Goal: Navigation & Orientation: Understand site structure

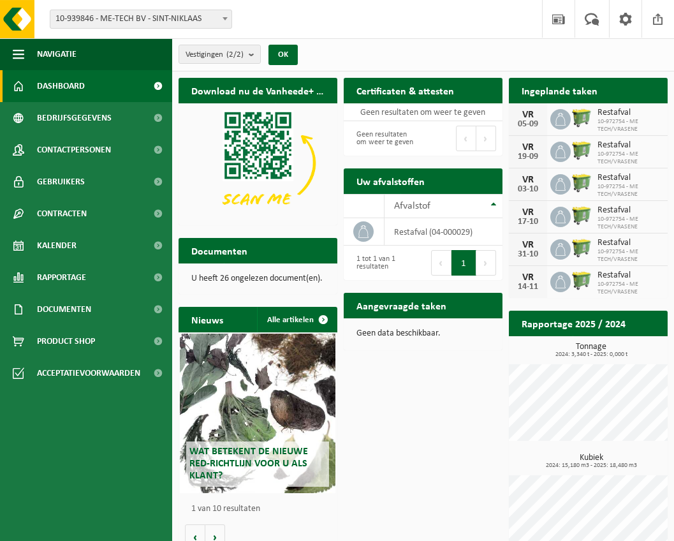
click at [479, 453] on div "Download nu de Vanheede+ app! Verberg Certificaten & attesten Bekijk uw certifi…" at bounding box center [422, 317] width 495 height 493
click at [256, 51] on b "submit" at bounding box center [254, 54] width 11 height 18
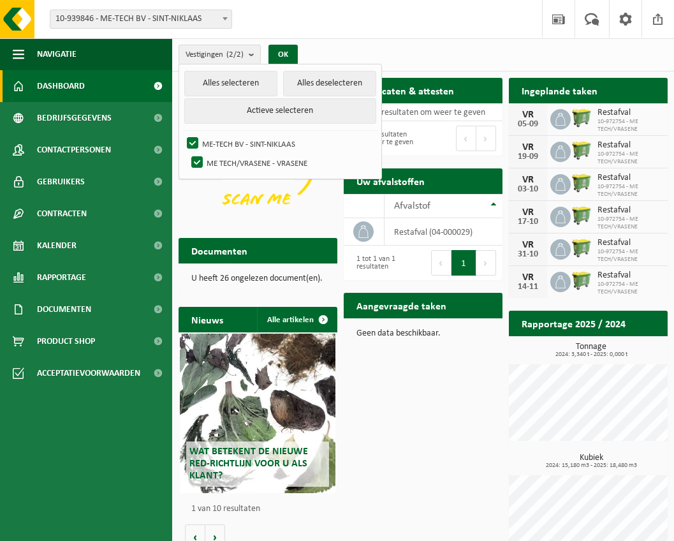
click at [207, 27] on span "10-939846 - ME-TECH BV - SINT-NIKLAAS" at bounding box center [140, 19] width 181 height 18
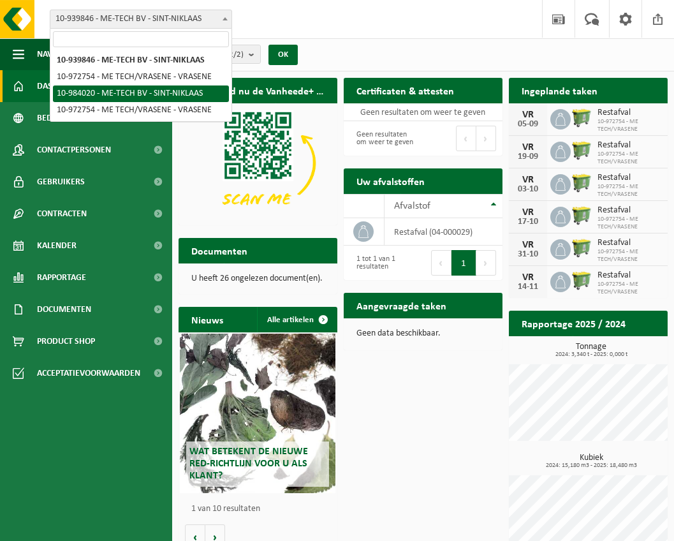
select select "163587"
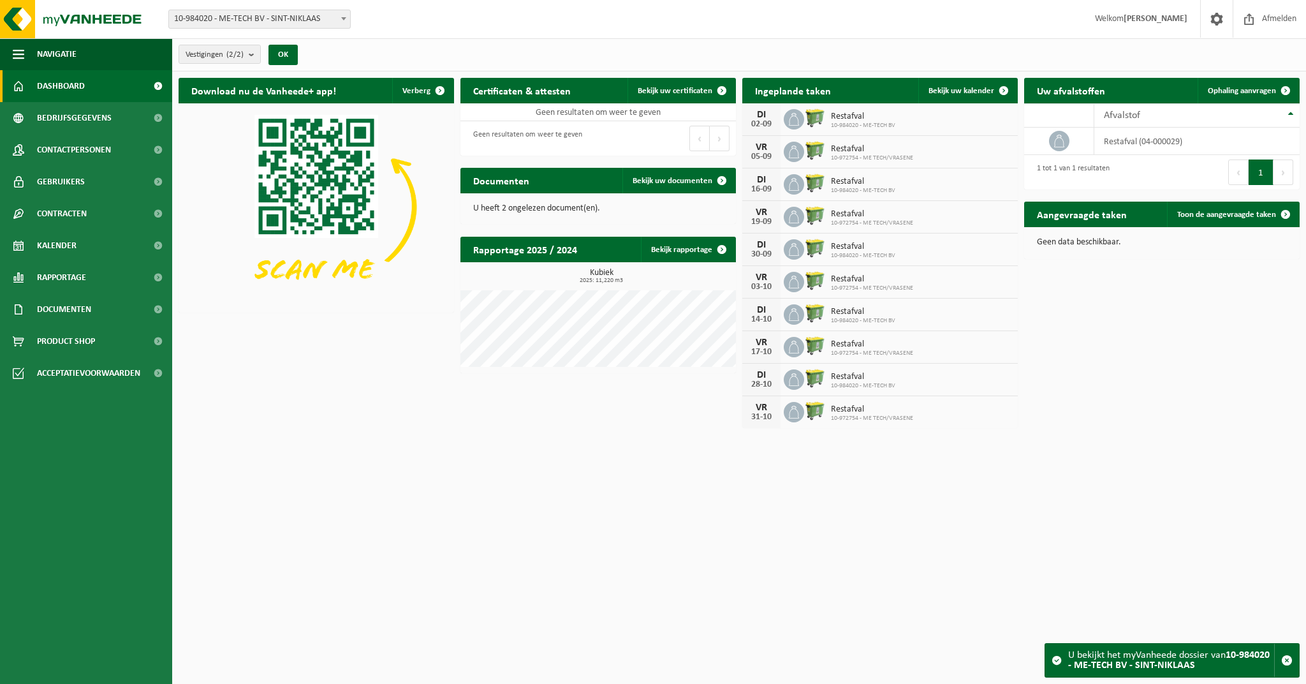
click at [673, 122] on span "10-984020 - ME-TECH BV" at bounding box center [863, 126] width 64 height 8
click at [64, 205] on span "Contracten" at bounding box center [62, 214] width 50 height 32
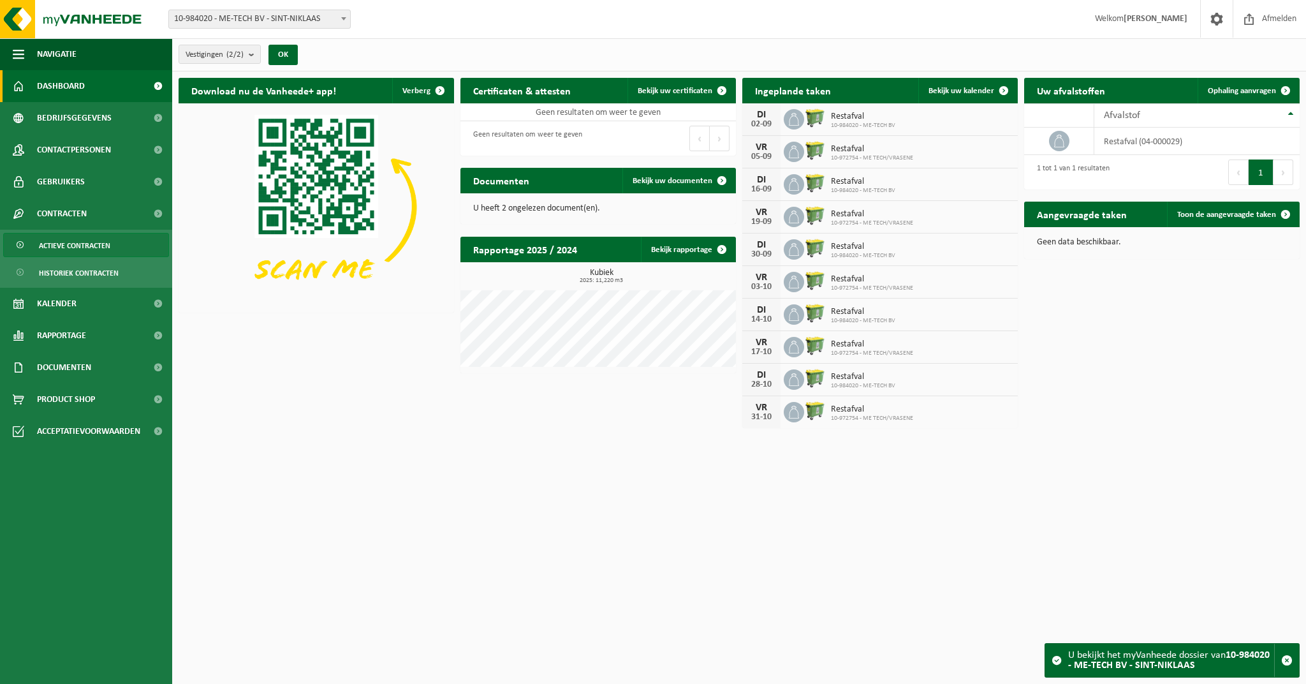
click at [64, 251] on span "Actieve contracten" at bounding box center [74, 245] width 71 height 24
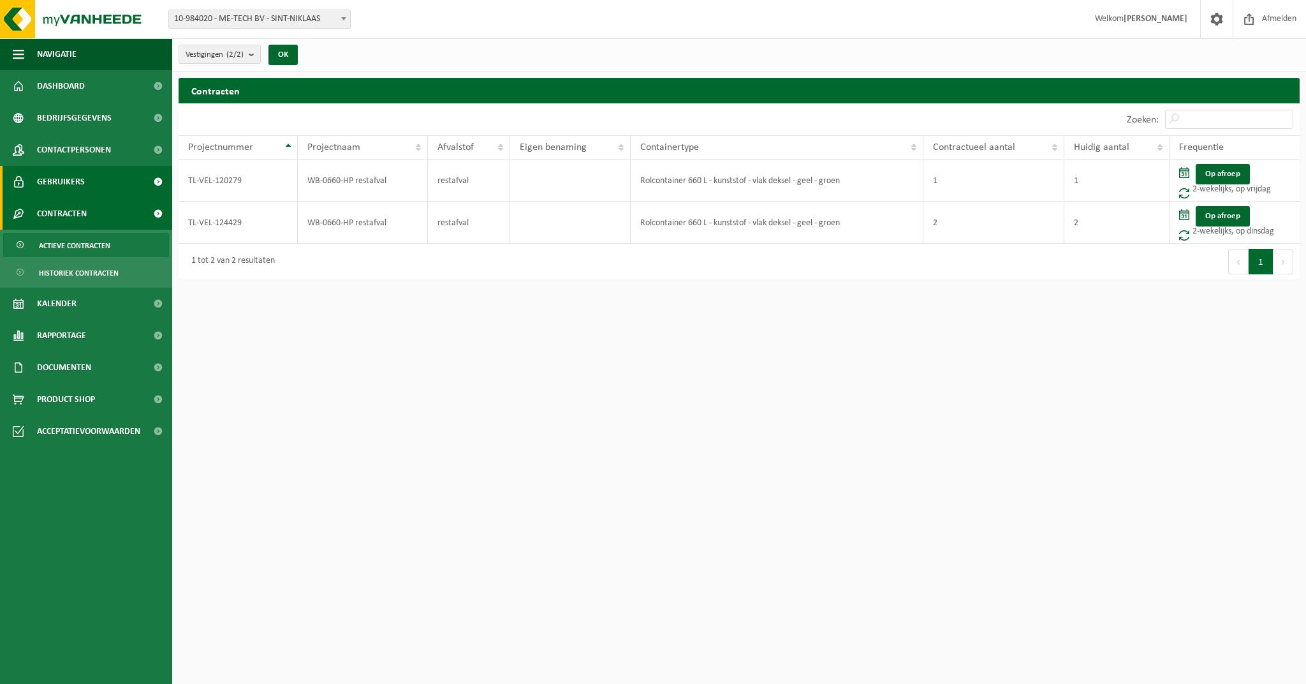
click at [74, 181] on span "Gebruikers" at bounding box center [61, 182] width 48 height 32
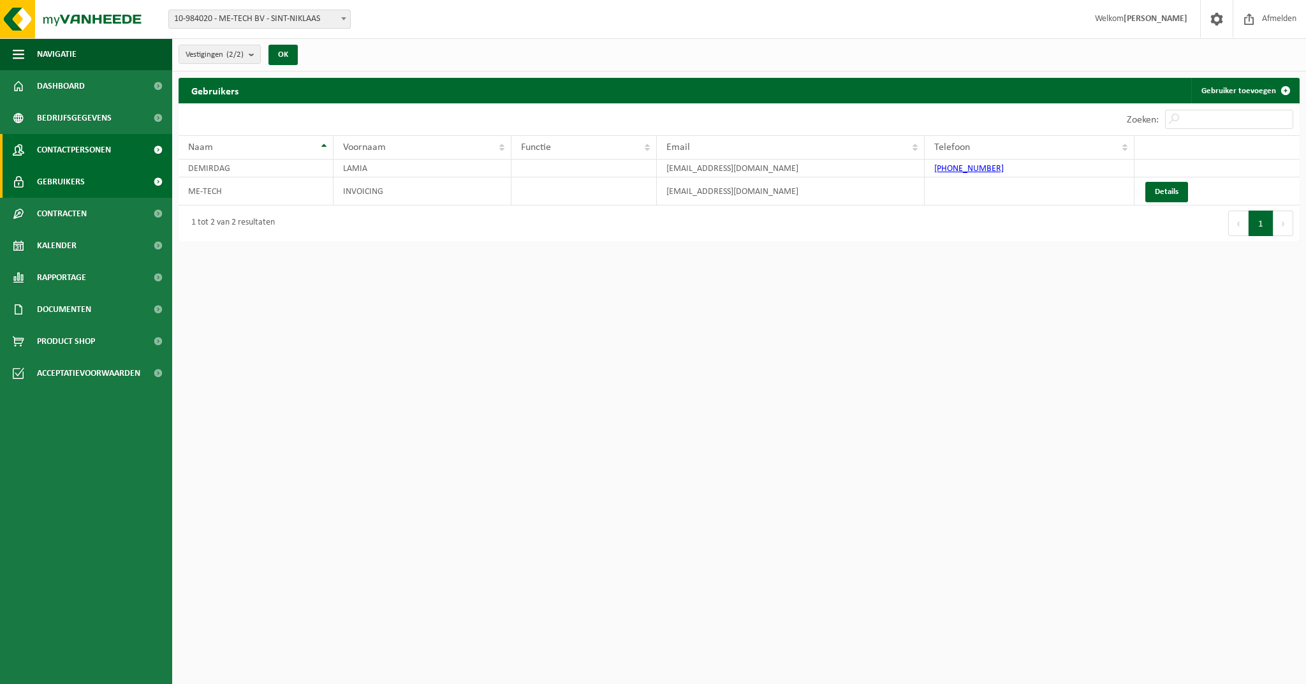
click at [87, 155] on span "Contactpersonen" at bounding box center [74, 150] width 74 height 32
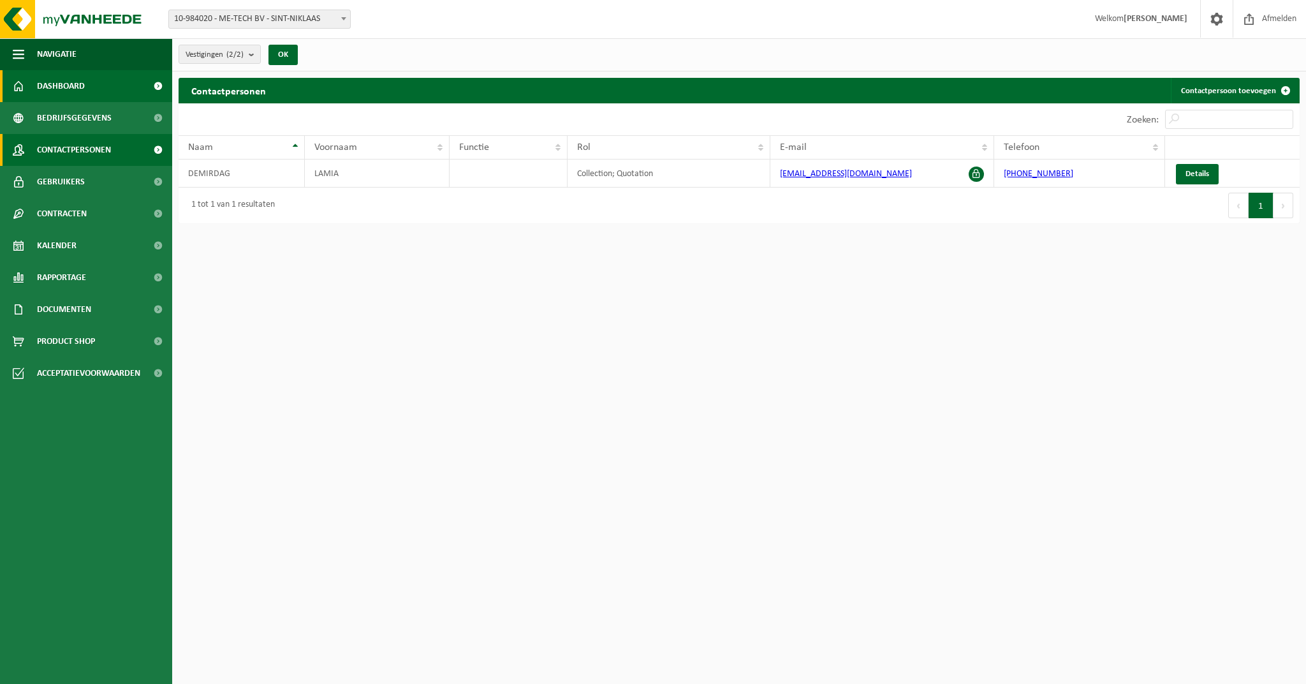
click at [69, 91] on span "Dashboard" at bounding box center [61, 86] width 48 height 32
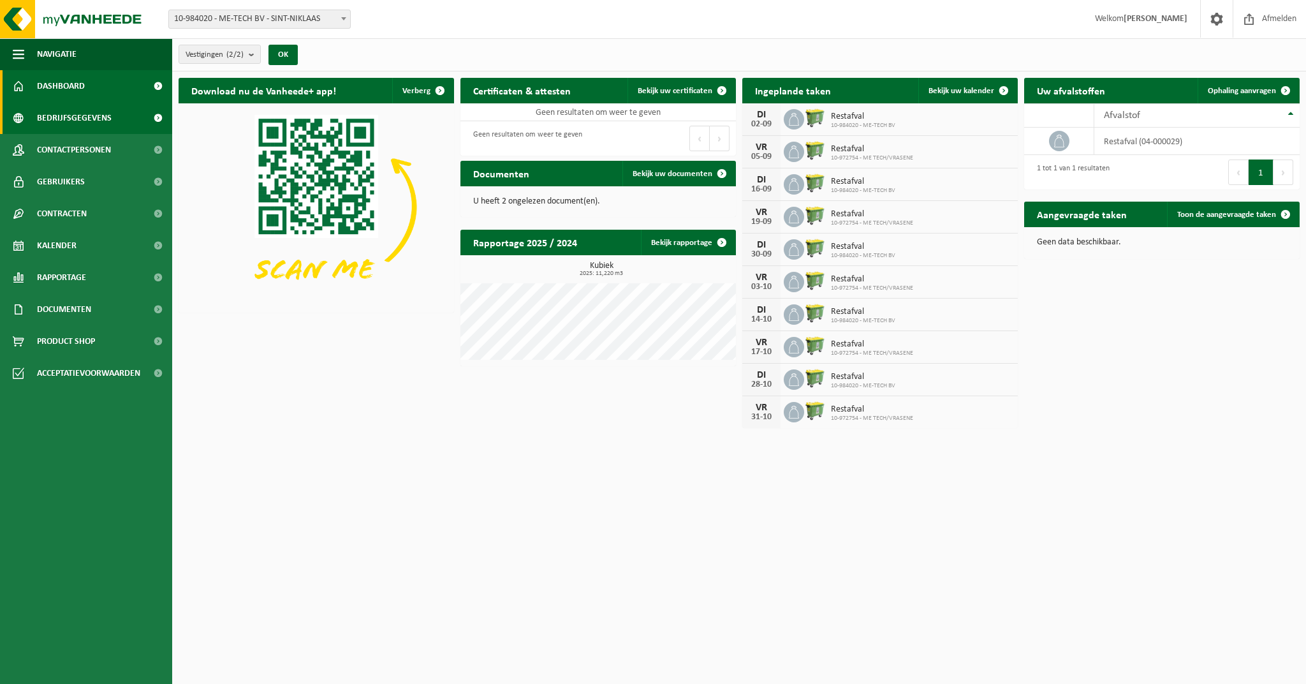
click at [69, 124] on span "Bedrijfsgegevens" at bounding box center [74, 118] width 75 height 32
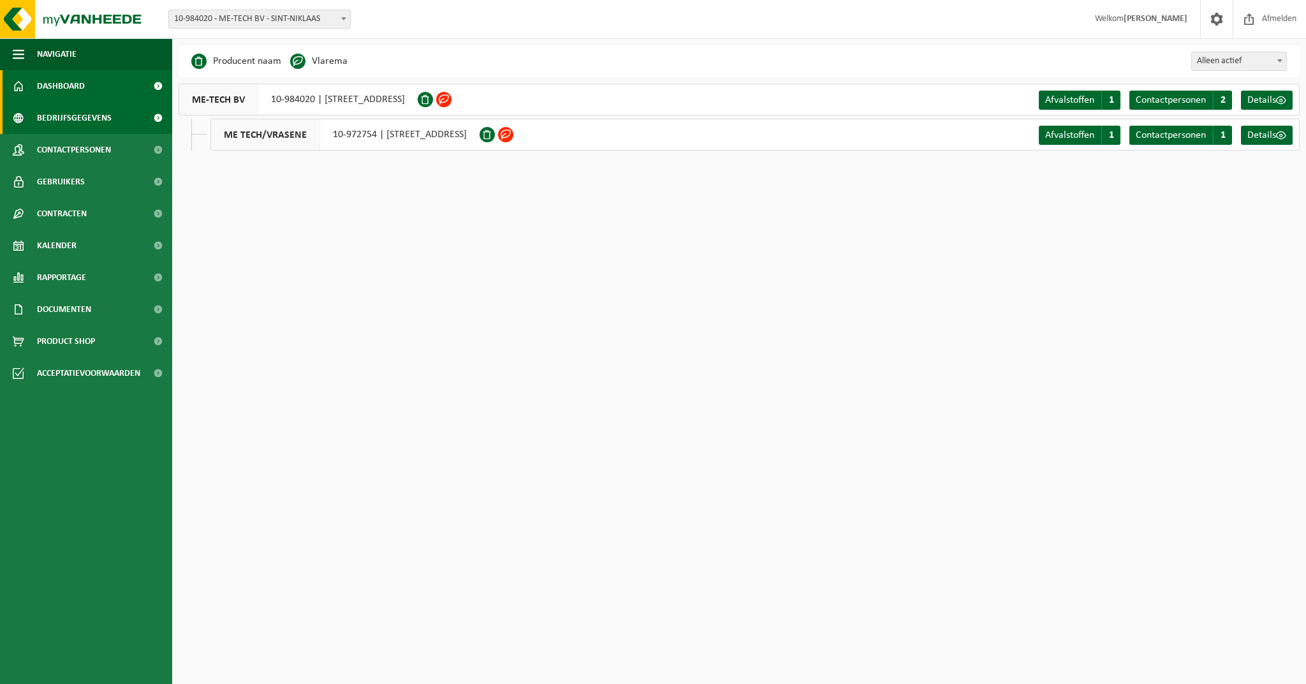
click at [97, 82] on link "Dashboard" at bounding box center [86, 86] width 172 height 32
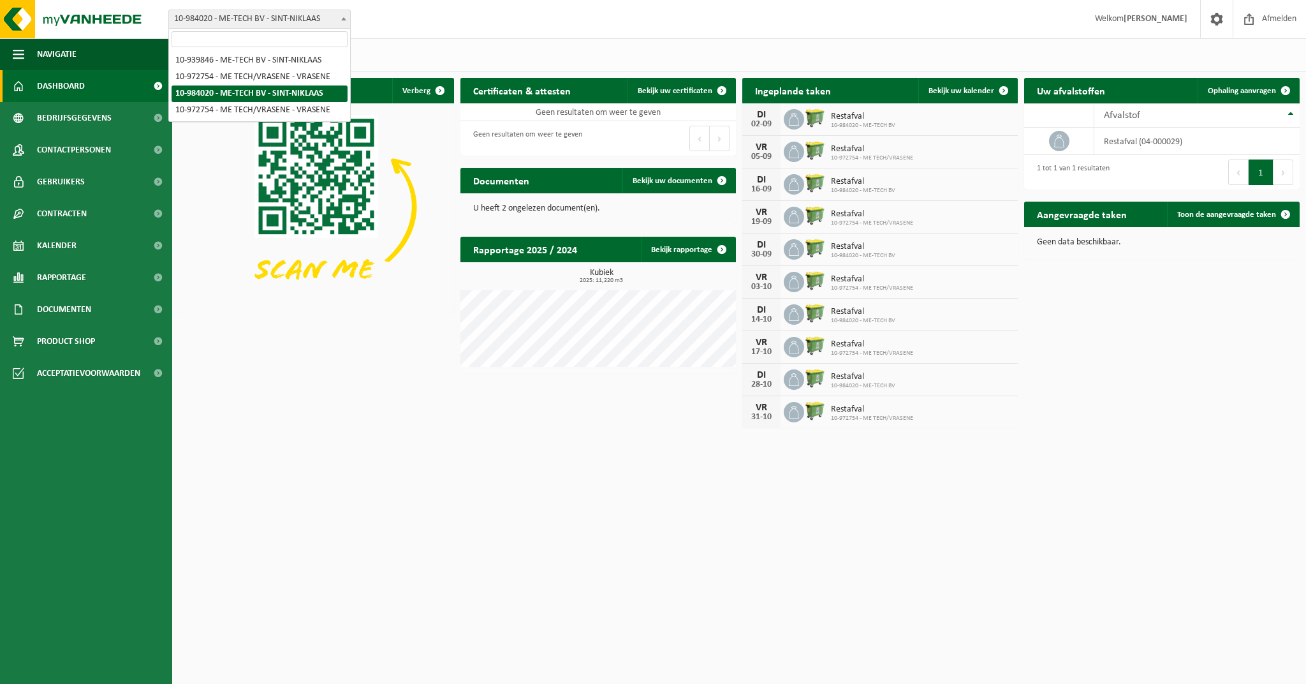
click at [339, 18] on span at bounding box center [343, 18] width 13 height 17
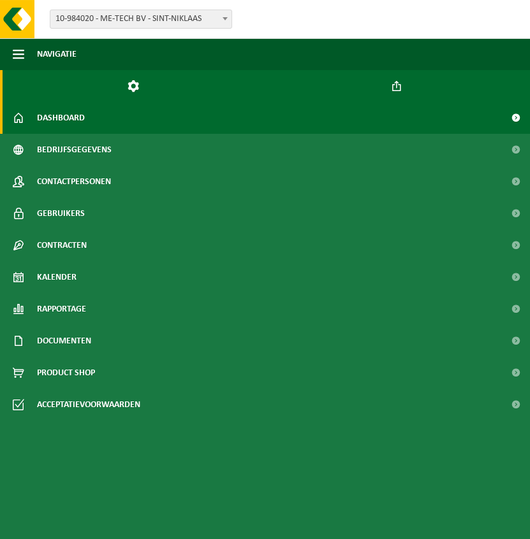
click at [397, 87] on span at bounding box center [396, 85] width 11 height 11
